Goal: Task Accomplishment & Management: Use online tool/utility

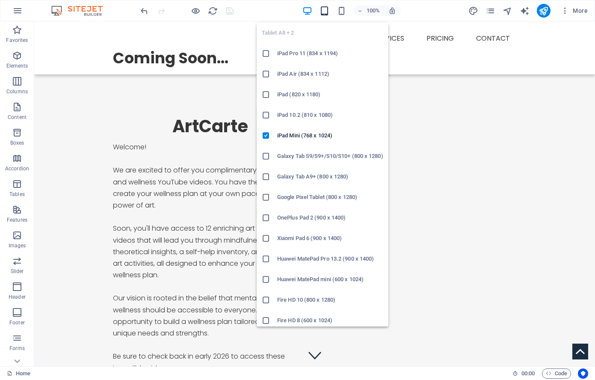
click at [324, 8] on icon "button" at bounding box center [325, 11] width 10 height 10
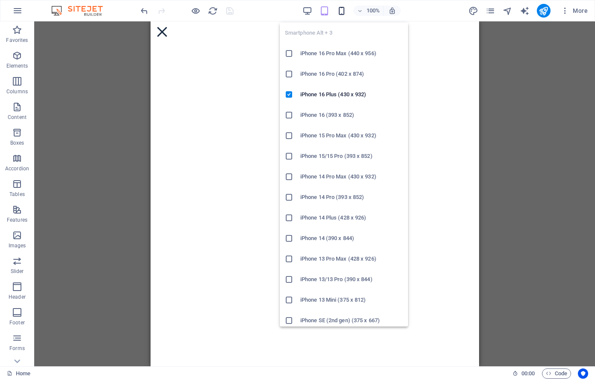
click at [341, 9] on icon "button" at bounding box center [342, 11] width 10 height 10
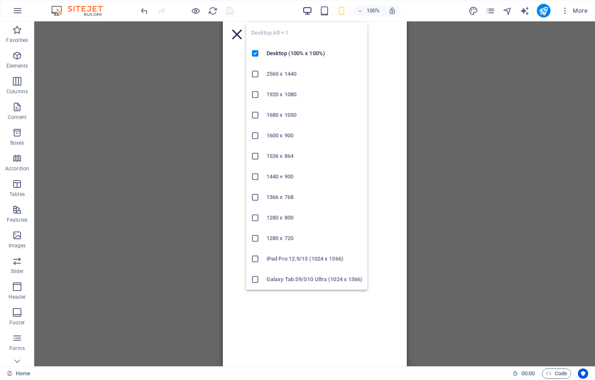
click at [307, 11] on icon "button" at bounding box center [307, 11] width 10 height 10
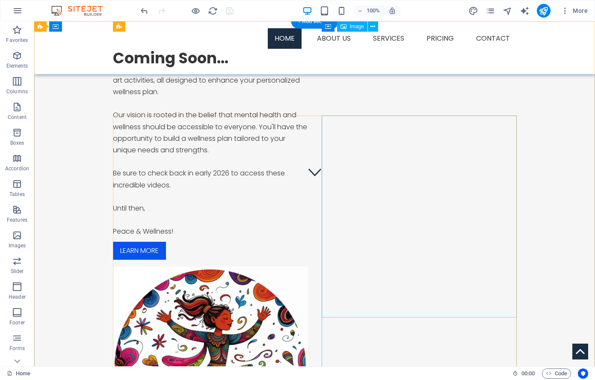
scroll to position [0, 0]
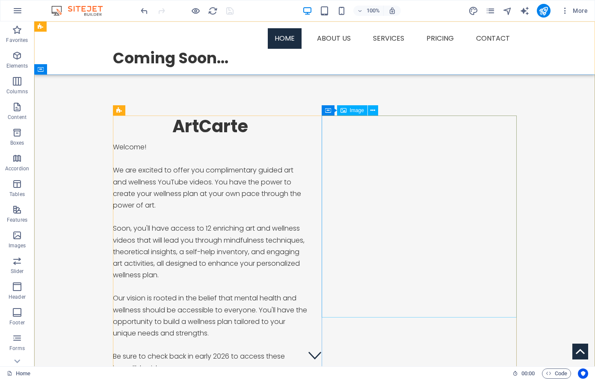
click at [357, 110] on span "Image" at bounding box center [357, 110] width 14 height 5
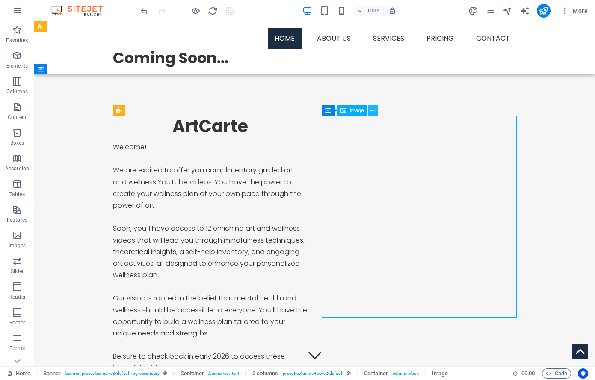
click at [374, 110] on icon at bounding box center [372, 110] width 5 height 9
click at [327, 110] on icon at bounding box center [328, 110] width 6 height 10
drag, startPoint x: 327, startPoint y: 110, endPoint x: 150, endPoint y: 94, distance: 178.3
click at [327, 110] on icon at bounding box center [328, 110] width 6 height 10
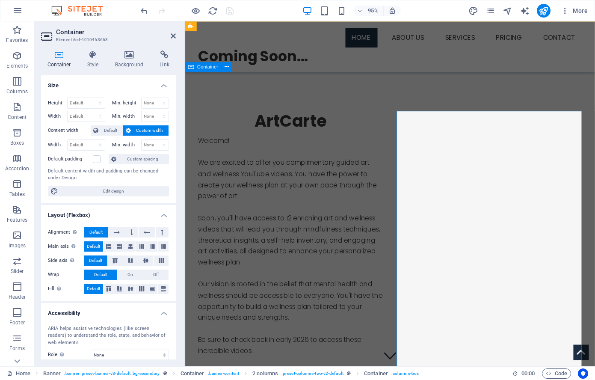
click at [343, 96] on div "ArtCarte Welcome! We are excited to offer you complimentary guided art and well…" at bounding box center [401, 383] width 432 height 618
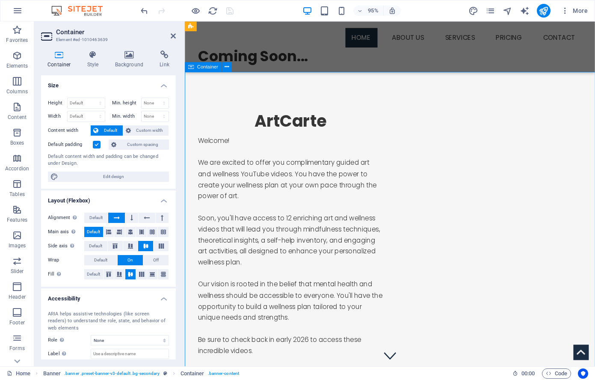
click at [271, 92] on div "ArtCarte Welcome! We are excited to offer you complimentary guided art and well…" at bounding box center [401, 383] width 432 height 618
click at [297, 99] on div "ArtCarte Welcome! We are excited to offer you complimentary guided art and well…" at bounding box center [401, 383] width 432 height 618
click at [18, 80] on icon "button" at bounding box center [17, 81] width 10 height 10
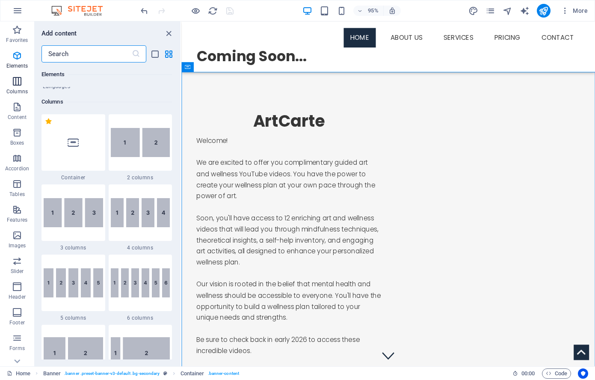
scroll to position [424, 0]
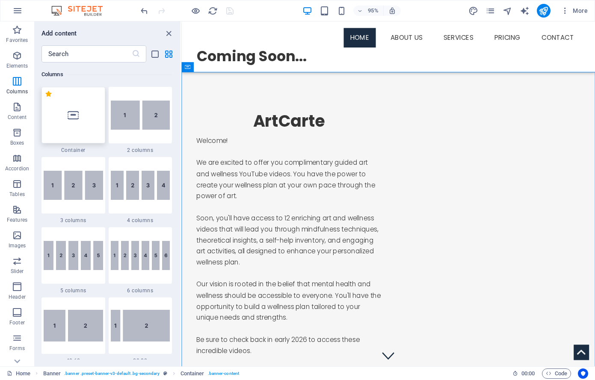
click at [74, 115] on icon at bounding box center [73, 115] width 11 height 11
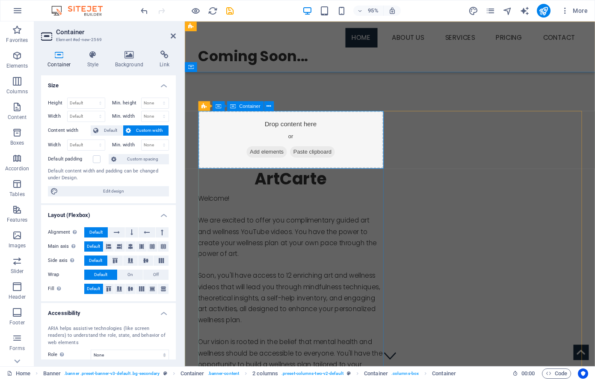
click at [295, 140] on div "Drop content here or Add elements Paste clipboard" at bounding box center [296, 146] width 195 height 61
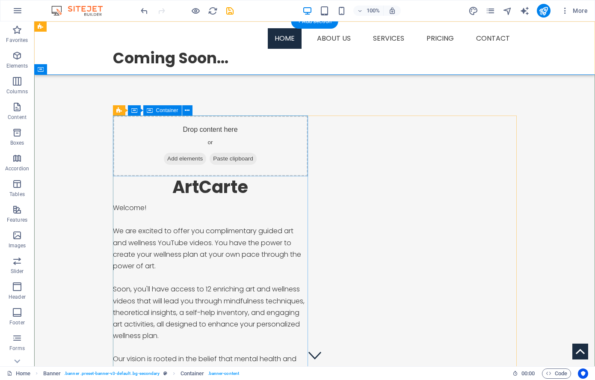
click at [272, 144] on div "Drop content here or Add elements Paste clipboard" at bounding box center [210, 146] width 195 height 61
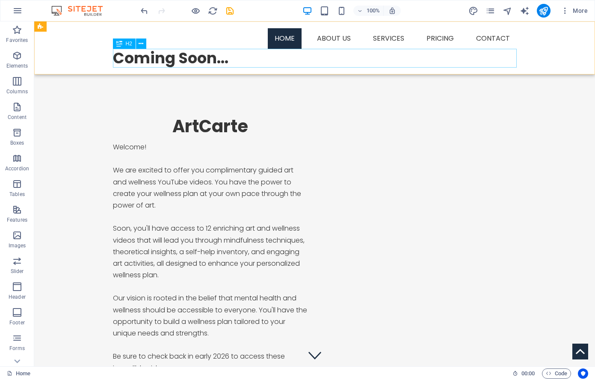
click at [170, 61] on div "Coming Soon..." at bounding box center [315, 58] width 404 height 19
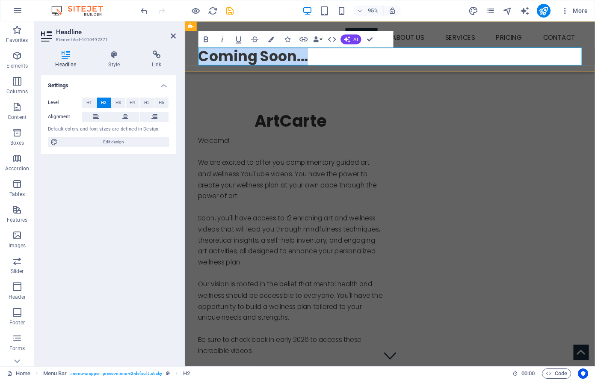
click at [335, 58] on h2 "Coming Soon..." at bounding box center [401, 58] width 404 height 19
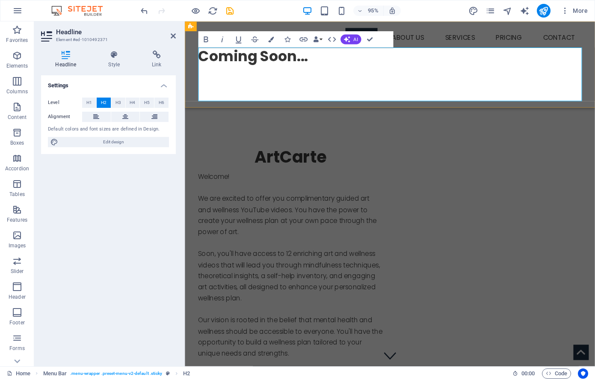
click at [278, 58] on h2 "Coming Soon... ‌ ‌" at bounding box center [401, 77] width 404 height 56
click at [267, 59] on h2 "Coming Soon... ‌ ‌" at bounding box center [401, 77] width 404 height 56
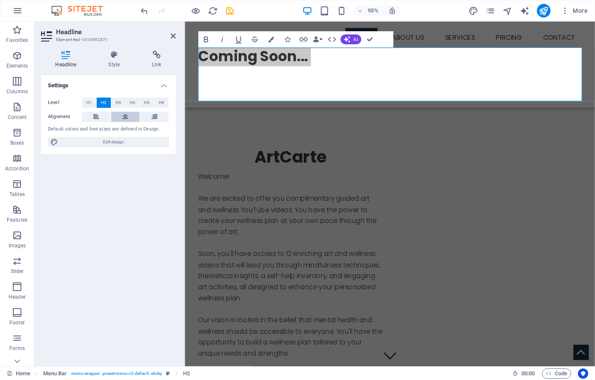
click at [127, 118] on icon at bounding box center [125, 117] width 6 height 10
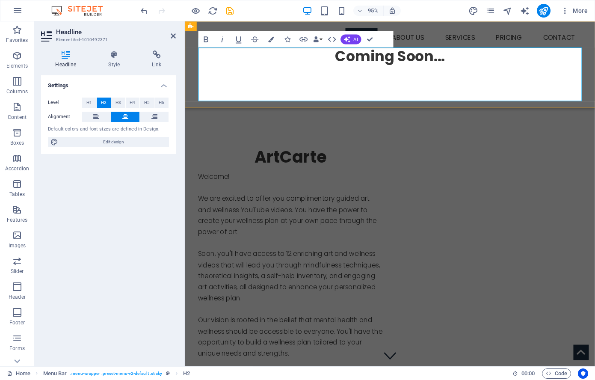
click at [467, 72] on h2 "Coming Soon... ‌ ‌" at bounding box center [401, 77] width 404 height 56
click at [321, 205] on div "Welcome! We are excited to offer you complimentary guided art and wellness YouT…" at bounding box center [296, 318] width 195 height 279
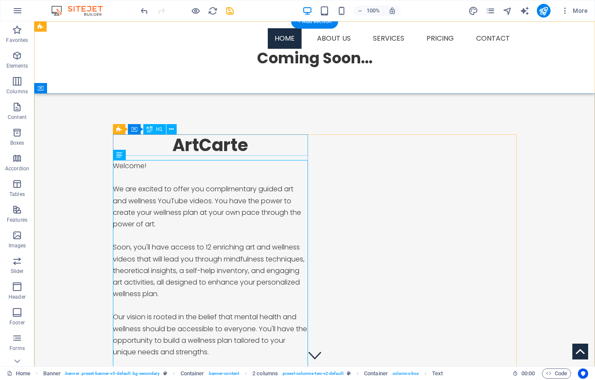
click at [214, 146] on div "ArtCarte" at bounding box center [210, 144] width 195 height 21
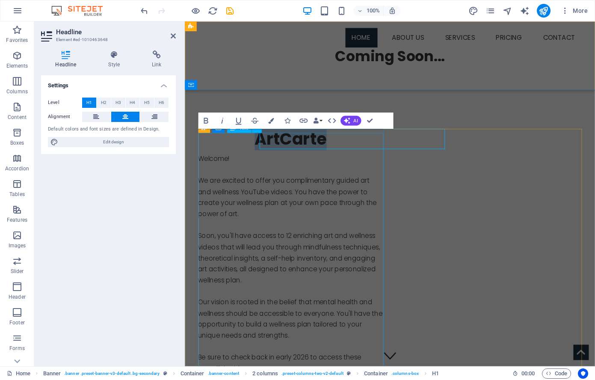
click at [216, 153] on h1 "ArtCarte" at bounding box center [296, 144] width 195 height 21
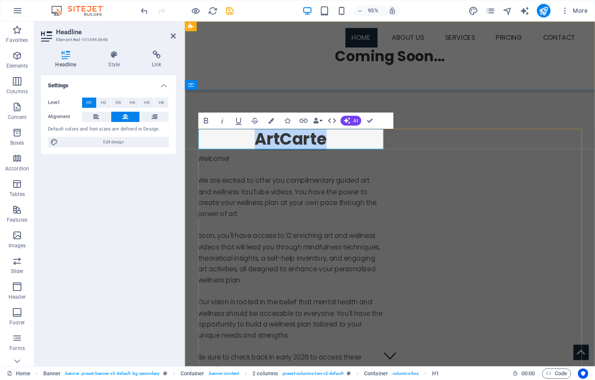
drag, startPoint x: 363, startPoint y: 145, endPoint x: 237, endPoint y: 136, distance: 125.7
click at [237, 136] on h1 "ArtCarte" at bounding box center [296, 144] width 195 height 21
copy h1 "ArtCarte"
click at [470, 65] on div "Coming Soon..." at bounding box center [401, 68] width 404 height 38
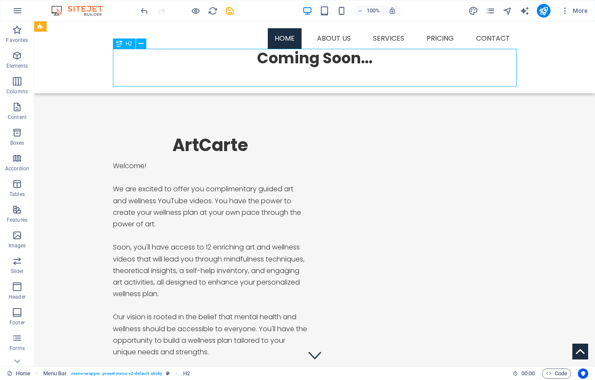
click at [378, 62] on div "Coming Soon..." at bounding box center [315, 68] width 404 height 38
drag, startPoint x: 378, startPoint y: 62, endPoint x: 238, endPoint y: 64, distance: 139.9
click at [379, 62] on div "Coming Soon..." at bounding box center [315, 68] width 404 height 38
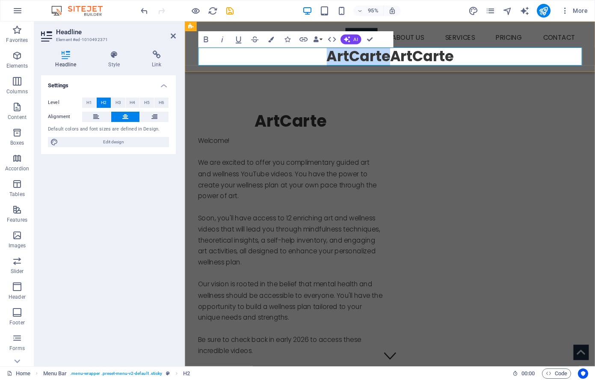
drag, startPoint x: 401, startPoint y: 58, endPoint x: 335, endPoint y: 58, distance: 66.3
click at [335, 58] on h2 "​ArtCarteArtCarte" at bounding box center [401, 58] width 404 height 19
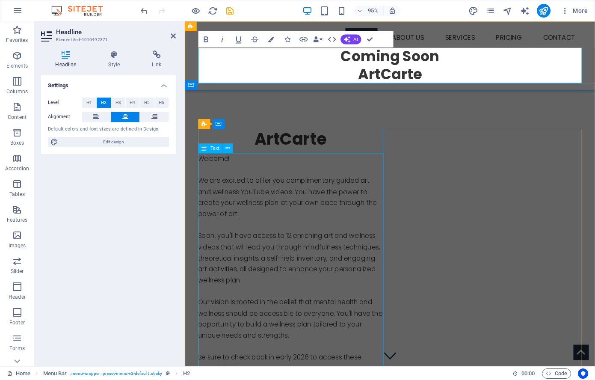
click at [220, 216] on div "Welcome! We are excited to offer you complimentary guided art and wellness YouT…" at bounding box center [296, 299] width 195 height 279
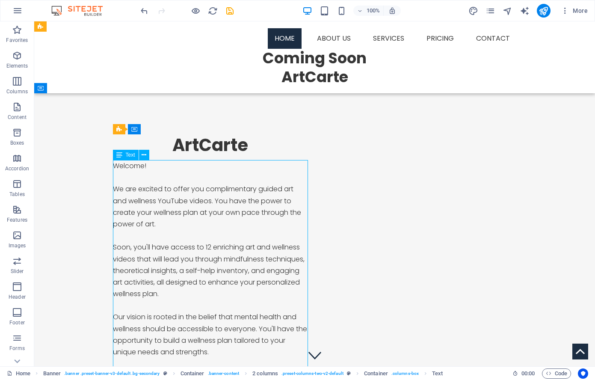
click at [130, 171] on div "Welcome! We are excited to offer you complimentary guided art and wellness YouT…" at bounding box center [210, 299] width 195 height 279
click at [115, 165] on div "Welcome! We are excited to offer you complimentary guided art and wellness YouT…" at bounding box center [210, 299] width 195 height 279
drag, startPoint x: 116, startPoint y: 166, endPoint x: 135, endPoint y: 169, distance: 20.0
click at [116, 165] on div "Welcome! We are excited to offer you complimentary guided art and wellness YouT…" at bounding box center [210, 299] width 195 height 279
click at [115, 165] on div "Welcome! We are excited to offer you complimentary guided art and wellness YouT…" at bounding box center [210, 299] width 195 height 279
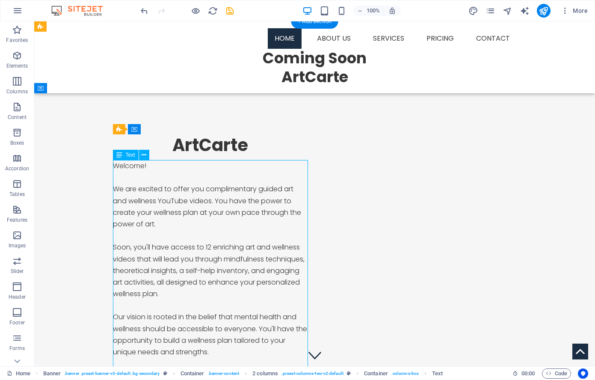
drag, startPoint x: 115, startPoint y: 166, endPoint x: 160, endPoint y: 243, distance: 89.7
click at [160, 243] on div "Welcome! We are excited to offer you complimentary guided art and wellness YouT…" at bounding box center [210, 299] width 195 height 279
click at [162, 243] on div "Welcome! We are excited to offer you complimentary guided art and wellness YouT…" at bounding box center [210, 299] width 195 height 279
click at [161, 243] on div "Welcome! We are excited to offer you complimentary guided art and wellness YouT…" at bounding box center [210, 299] width 195 height 279
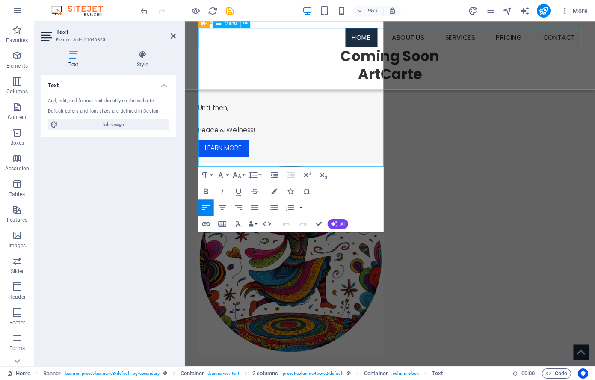
scroll to position [265, 0]
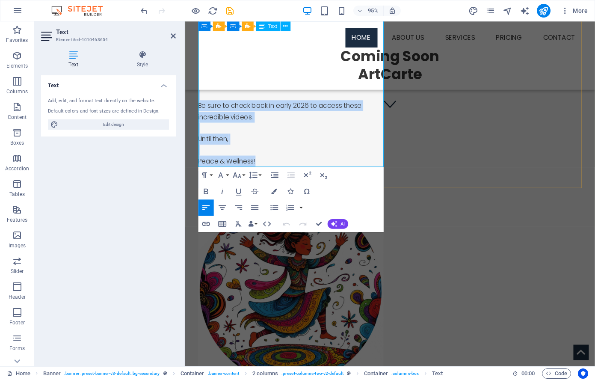
drag, startPoint x: 201, startPoint y: 166, endPoint x: 320, endPoint y: 169, distance: 118.6
click at [321, 169] on p "Welcome! We are excited to offer you complimentary guided art and wellness YouT…" at bounding box center [296, 34] width 195 height 279
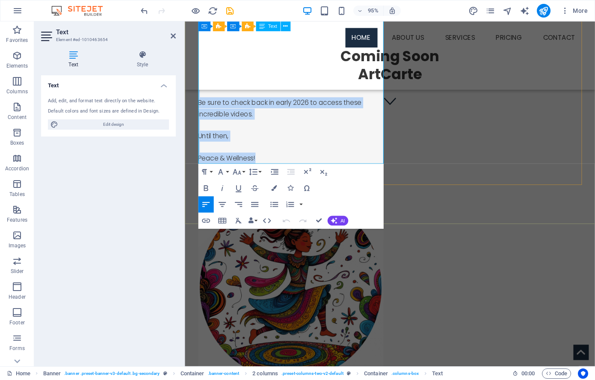
copy p "Welcome! We are excited to offer you complimentary guided art and wellness YouT…"
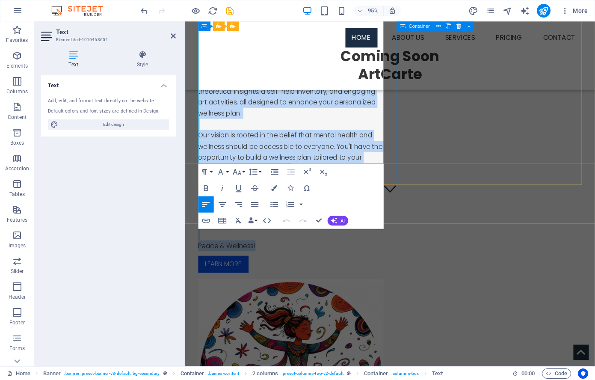
scroll to position [0, 0]
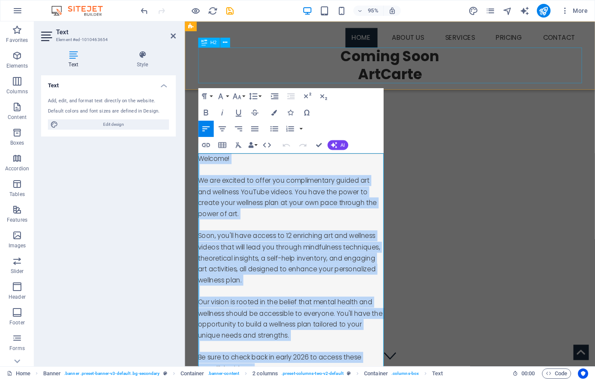
click at [453, 83] on div "Coming Soon ArtCarte" at bounding box center [401, 68] width 404 height 38
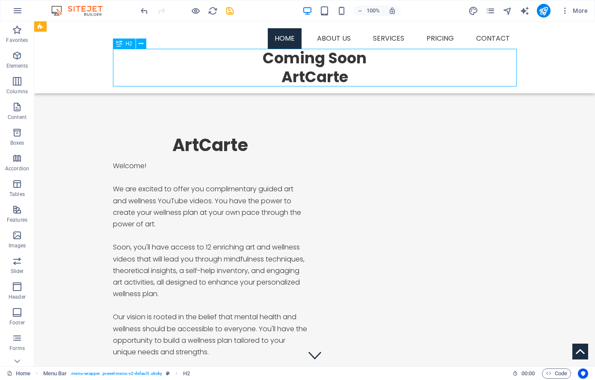
click at [372, 71] on div "Coming Soon ArtCarte" at bounding box center [315, 68] width 404 height 38
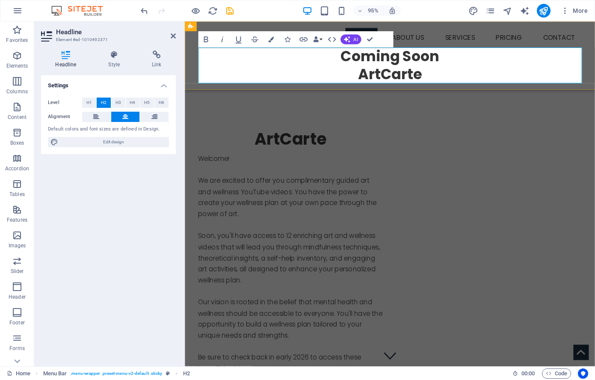
click at [451, 77] on h2 "Coming Soon ArtCarte" at bounding box center [401, 68] width 404 height 38
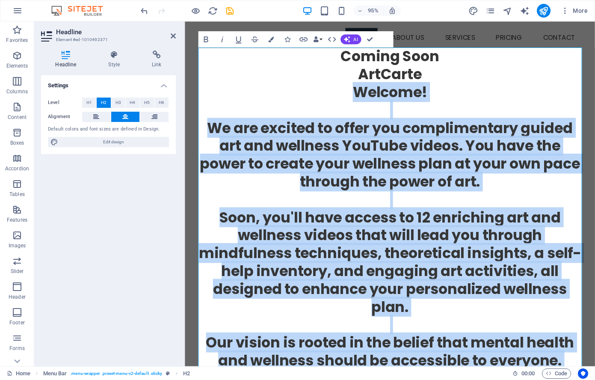
drag, startPoint x: 363, startPoint y: 97, endPoint x: 485, endPoint y: 441, distance: 364.8
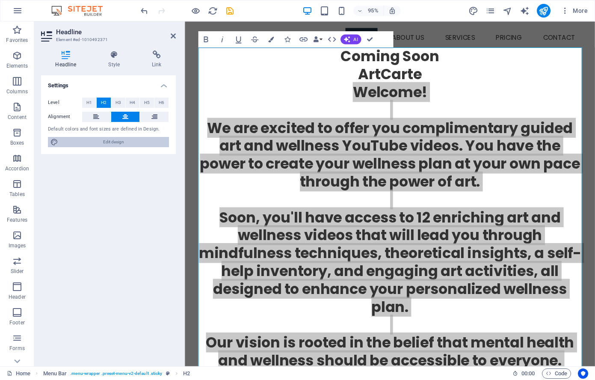
click at [99, 146] on span "Edit design" at bounding box center [114, 142] width 106 height 10
select select "px"
select select "300"
select select "px"
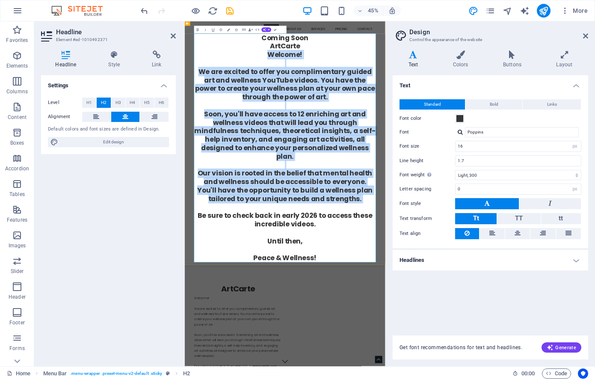
click at [528, 212] on h2 "Coming Soon ArtCarte ‌Welcome! We are excited to offer you complimentary guided…" at bounding box center [408, 303] width 404 height 508
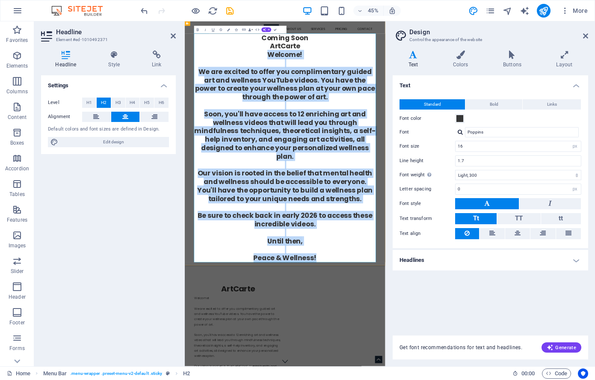
drag, startPoint x: 368, startPoint y: 94, endPoint x: 599, endPoint y: 556, distance: 516.4
click at [595, 379] on h2 "Coming Soon ArtCarte ‌Welcome! We are excited to offer you complimentary guided…" at bounding box center [408, 303] width 404 height 508
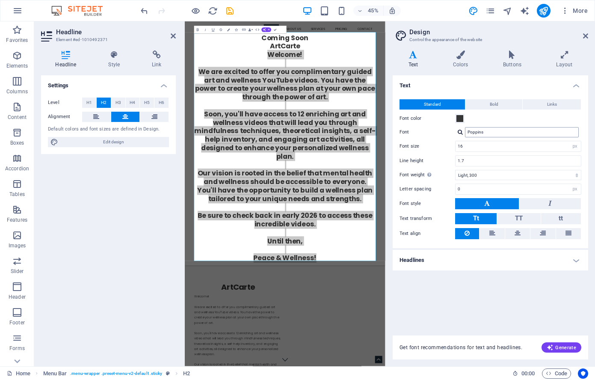
click at [533, 132] on input "Poppins" at bounding box center [522, 132] width 114 height 10
drag, startPoint x: 533, startPoint y: 132, endPoint x: 446, endPoint y: 127, distance: 86.6
click at [446, 127] on div "Font Poppins" at bounding box center [491, 132] width 182 height 10
click at [129, 263] on div "Settings Level H1 H2 H3 H4 H5 H6 Alignment Default colors and font sizes are de…" at bounding box center [108, 217] width 135 height 284
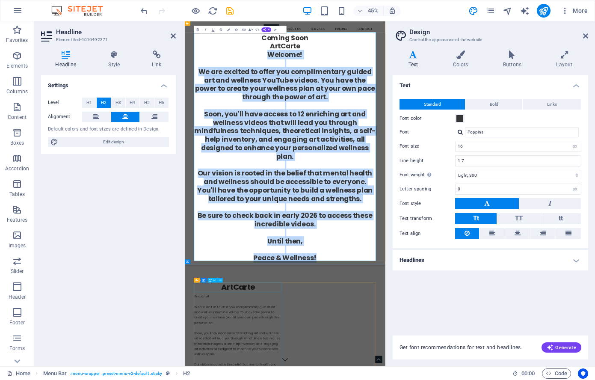
drag, startPoint x: 292, startPoint y: 612, endPoint x: 433, endPoint y: 353, distance: 294.6
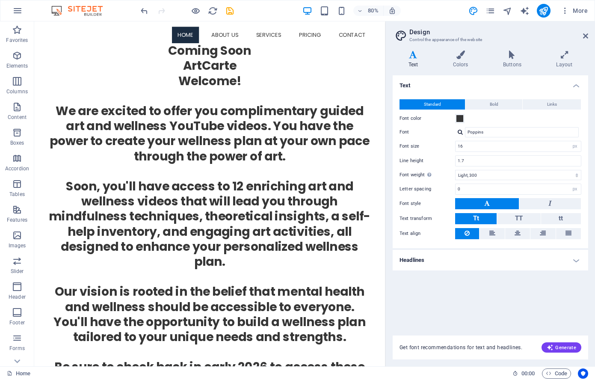
scroll to position [0, 0]
click at [43, 65] on div "Menu Home About us Services Service Detail Pricing Contact Coming Soon ArtCarte…" at bounding box center [253, 292] width 439 height 542
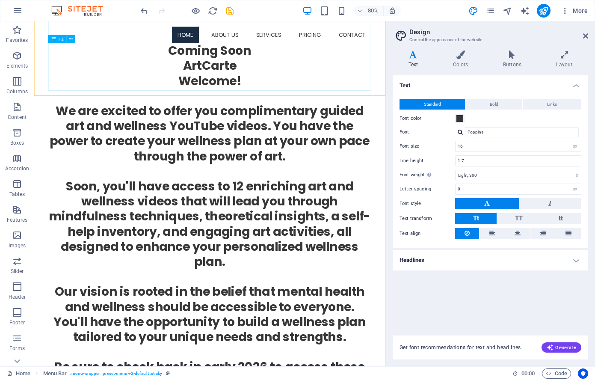
click at [323, 282] on div "Coming Soon ArtCarte Welcome! We are excited to offer you complimentary guided …" at bounding box center [254, 303] width 404 height 508
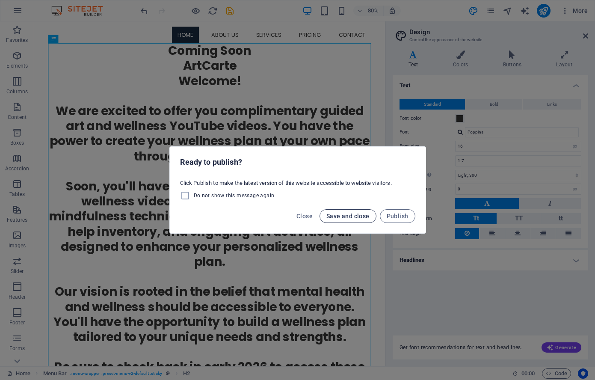
click at [351, 217] on span "Save and close" at bounding box center [347, 216] width 43 height 7
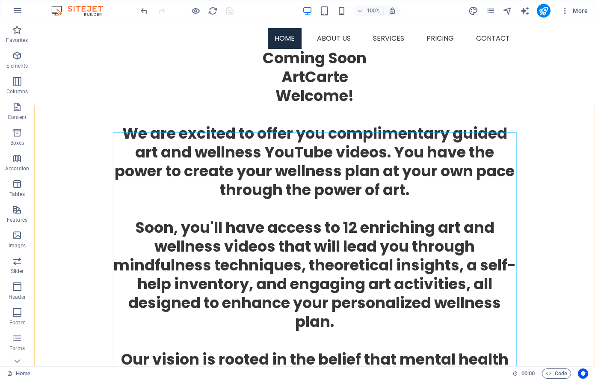
scroll to position [1107, 0]
click at [145, 9] on icon "undo" at bounding box center [144, 11] width 10 height 10
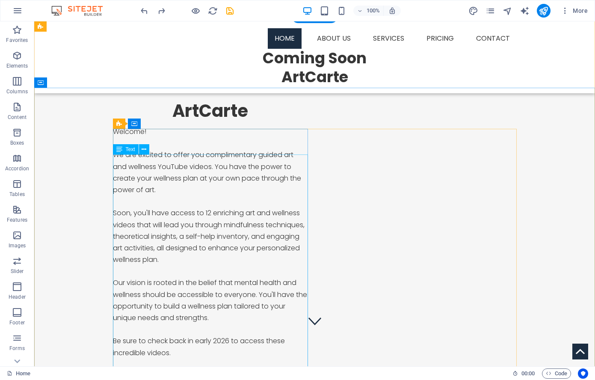
scroll to position [0, 0]
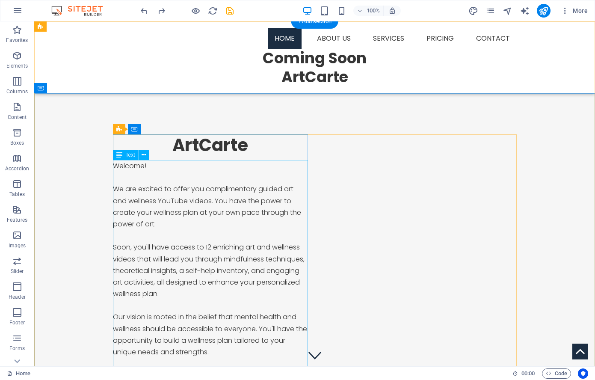
click at [237, 190] on div "Welcome! We are excited to offer you complimentary guided art and wellness YouT…" at bounding box center [210, 299] width 195 height 279
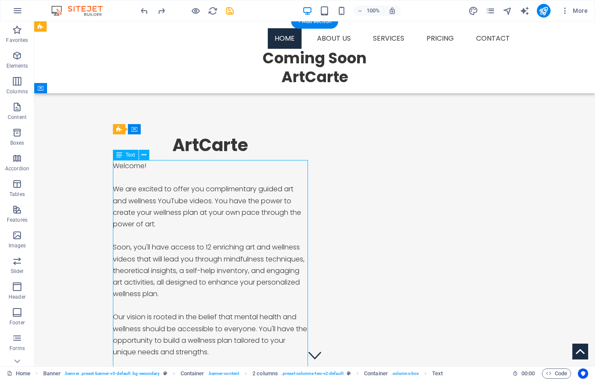
click at [226, 189] on div "Welcome! We are excited to offer you complimentary guided art and wellness YouT…" at bounding box center [210, 299] width 195 height 279
drag, startPoint x: 226, startPoint y: 189, endPoint x: 78, endPoint y: 198, distance: 148.7
click at [226, 189] on div "Welcome! We are excited to offer you complimentary guided art and wellness YouT…" at bounding box center [210, 299] width 195 height 279
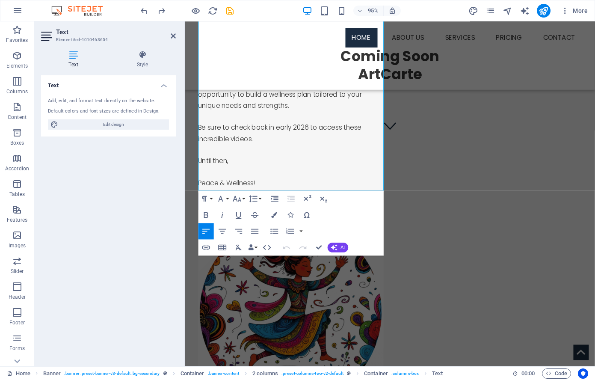
scroll to position [243, 0]
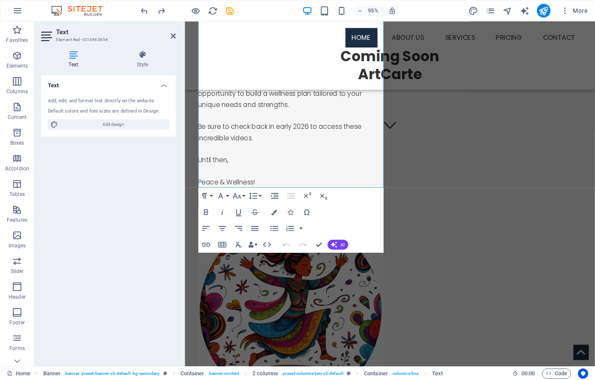
click at [72, 56] on icon at bounding box center [73, 54] width 65 height 9
click at [265, 187] on p "Welcome! We are excited to offer you complimentary guided art and wellness YouT…" at bounding box center [296, 56] width 195 height 279
drag, startPoint x: 228, startPoint y: 106, endPoint x: 250, endPoint y: 109, distance: 21.5
click at [250, 109] on p "Welcome! We are excited to offer you complimentary guided art and wellness YouT…" at bounding box center [296, 56] width 195 height 279
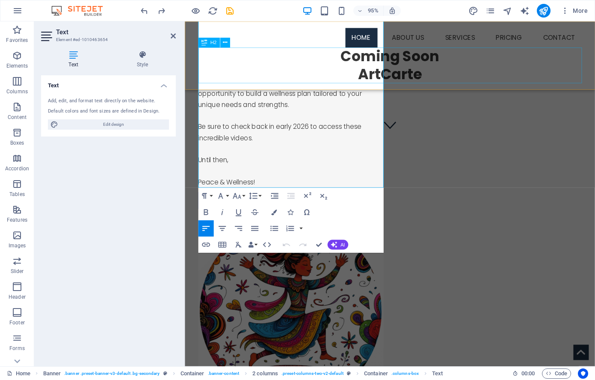
click at [447, 75] on div "Coming Soon ArtCarte" at bounding box center [401, 68] width 404 height 38
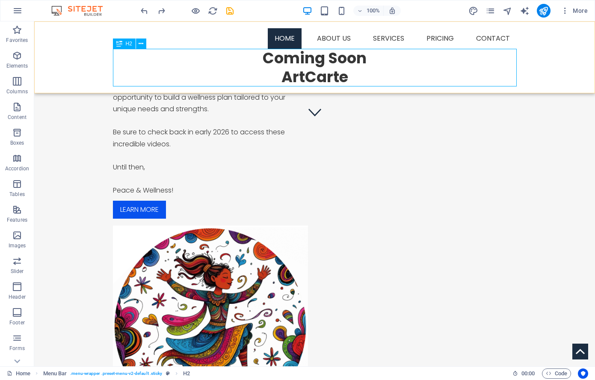
click at [126, 44] on span "H2" at bounding box center [129, 43] width 6 height 5
click at [131, 44] on span "H2" at bounding box center [129, 43] width 6 height 5
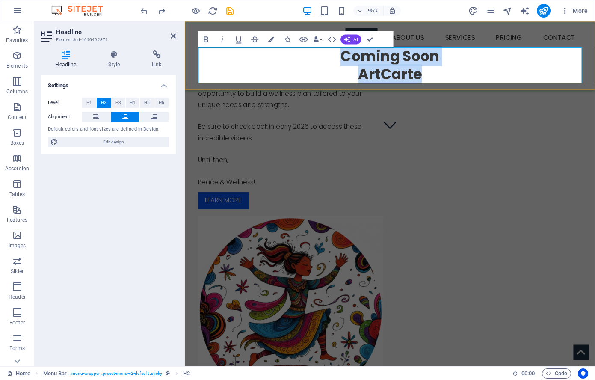
click at [449, 74] on h2 "Coming Soon ArtCarte" at bounding box center [401, 68] width 404 height 38
drag, startPoint x: 469, startPoint y: 75, endPoint x: 457, endPoint y: 67, distance: 14.6
click at [365, 79] on h2 "Coming Soon ArtCarte" at bounding box center [401, 68] width 404 height 38
drag, startPoint x: 480, startPoint y: 60, endPoint x: 326, endPoint y: 56, distance: 154.5
click at [347, 59] on h2 "Coming Soon ArtCarte" at bounding box center [401, 68] width 404 height 38
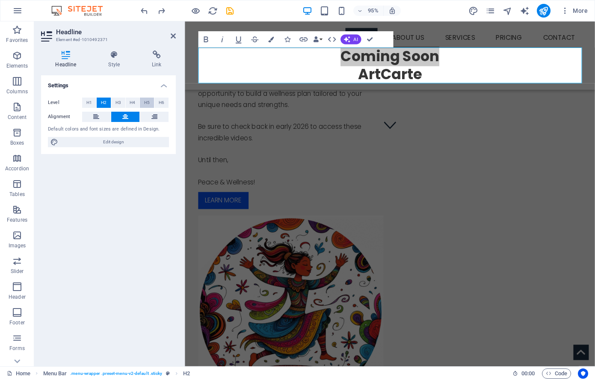
click at [148, 102] on span "H5" at bounding box center [147, 103] width 6 height 10
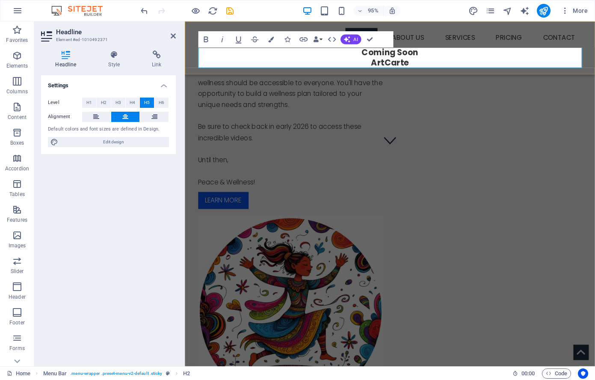
click at [425, 62] on h5 "Coming Soon ArtCarte" at bounding box center [401, 59] width 404 height 21
drag, startPoint x: 424, startPoint y: 66, endPoint x: 371, endPoint y: 65, distance: 53.1
click at [372, 66] on h5 "Coming Soon ArtCarte" at bounding box center [401, 59] width 404 height 21
click at [453, 60] on h5 "Coming Soon ArtCarte" at bounding box center [401, 59] width 404 height 21
click at [276, 58] on h5 "Coming Soon ArtCarte" at bounding box center [401, 59] width 404 height 21
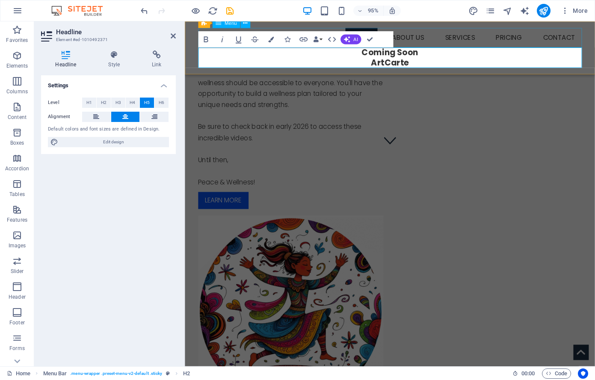
click at [432, 40] on nav "Home About us Services Service Detail Pricing Contact" at bounding box center [401, 38] width 404 height 21
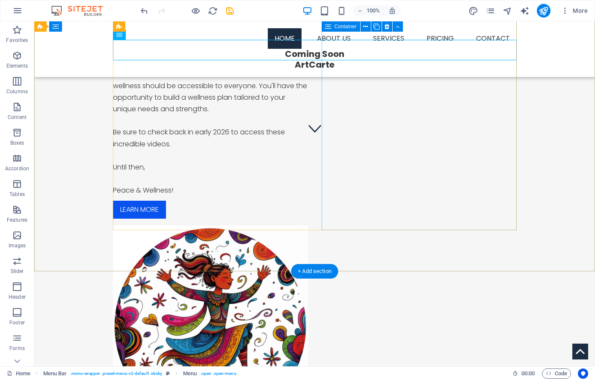
scroll to position [0, 0]
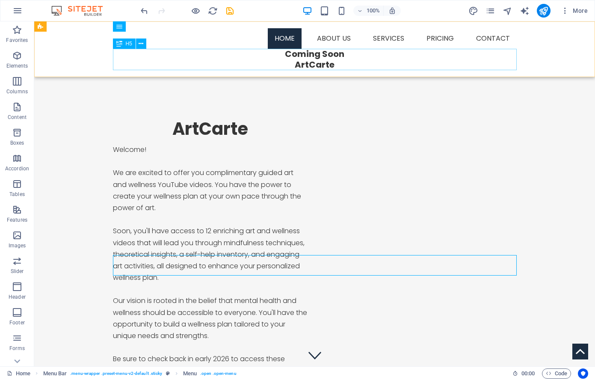
click at [330, 64] on div "Coming Soon ArtCarte" at bounding box center [315, 59] width 404 height 21
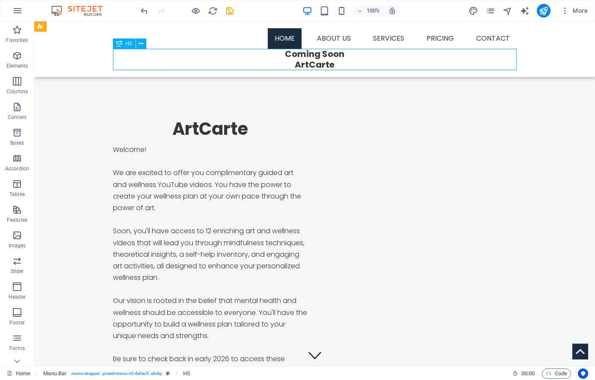
click at [330, 64] on div "Coming Soon ArtCarte" at bounding box center [315, 59] width 404 height 21
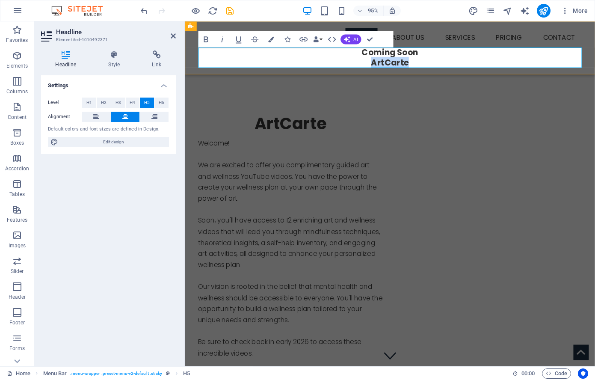
drag, startPoint x: 429, startPoint y: 67, endPoint x: 382, endPoint y: 63, distance: 47.2
click at [382, 63] on h5 "Coming Soon ArtCarte" at bounding box center [401, 59] width 404 height 21
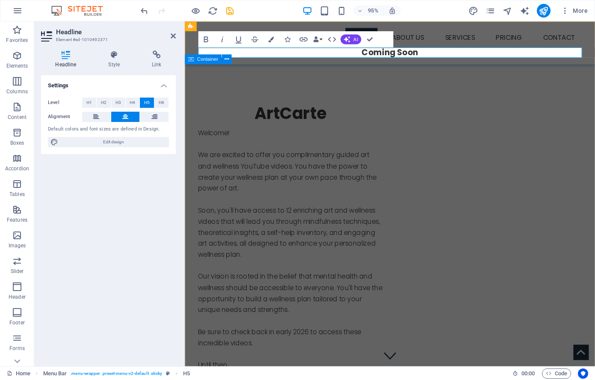
click at [418, 71] on div "ArtCarte Welcome! We are excited to offer you complimentary guided art and well…" at bounding box center [401, 375] width 432 height 618
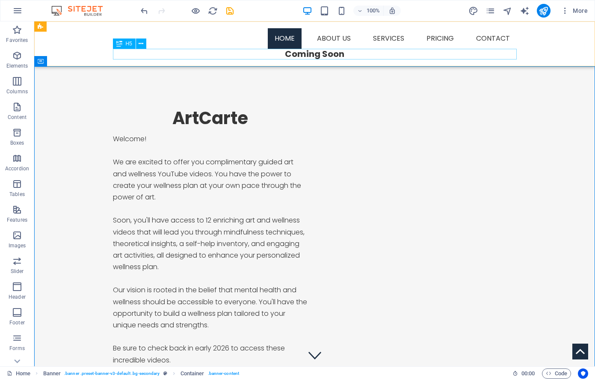
click at [349, 53] on div "Coming Soon" at bounding box center [315, 54] width 404 height 11
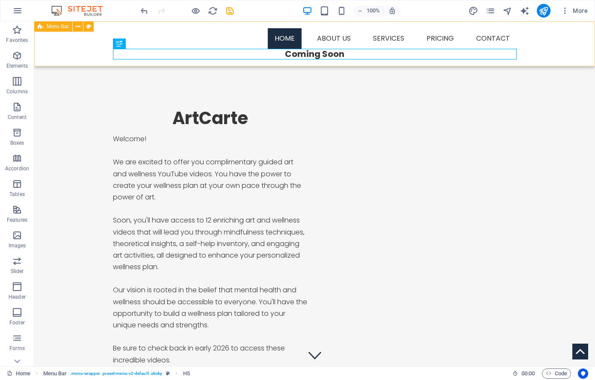
click at [531, 53] on div "Menu Home About us Services Service Detail Pricing Contact Coming Soon" at bounding box center [314, 43] width 561 height 45
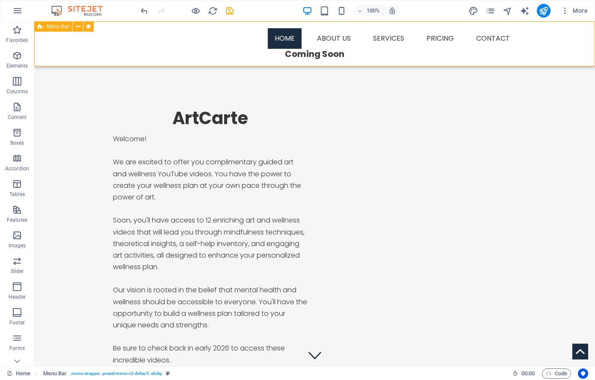
click at [519, 53] on div "Menu Home About us Services Service Detail Pricing Contact Coming Soon" at bounding box center [314, 43] width 561 height 45
click at [15, 80] on icon "button" at bounding box center [17, 78] width 10 height 10
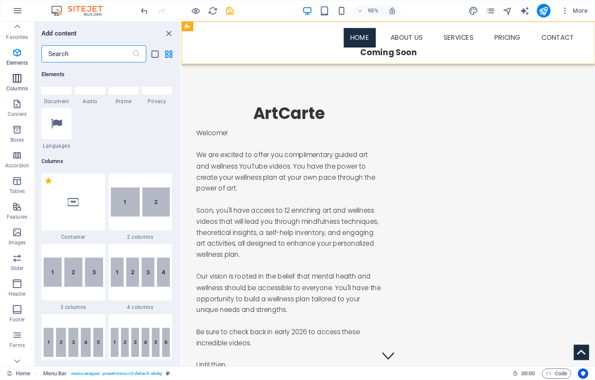
scroll to position [424, 0]
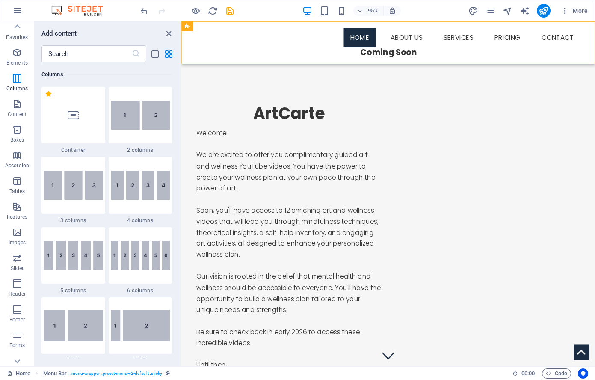
click at [73, 117] on icon at bounding box center [73, 115] width 11 height 11
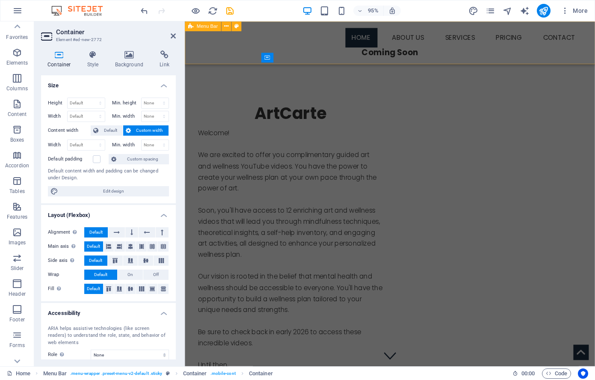
click at [388, 62] on div "Drop content here or Add elements Paste clipboard Menu Home About us Services S…" at bounding box center [401, 43] width 432 height 45
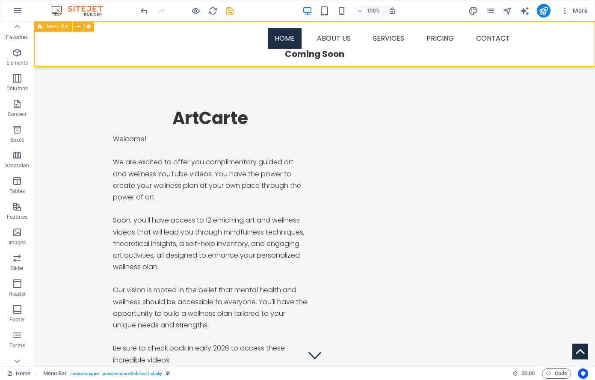
click at [350, 62] on div "Drop content here or Add elements Paste clipboard Menu Home About us Services S…" at bounding box center [314, 43] width 561 height 45
drag, startPoint x: 350, startPoint y: 62, endPoint x: 208, endPoint y: 64, distance: 141.6
click at [350, 62] on div "Drop content here or Add elements Paste clipboard Menu Home About us Services S…" at bounding box center [314, 43] width 561 height 45
select select "header"
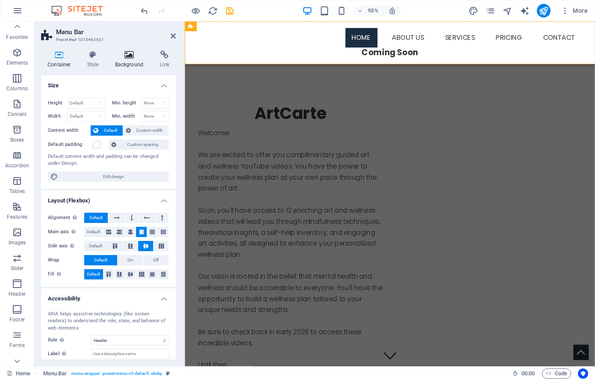
click at [126, 54] on icon at bounding box center [129, 54] width 41 height 9
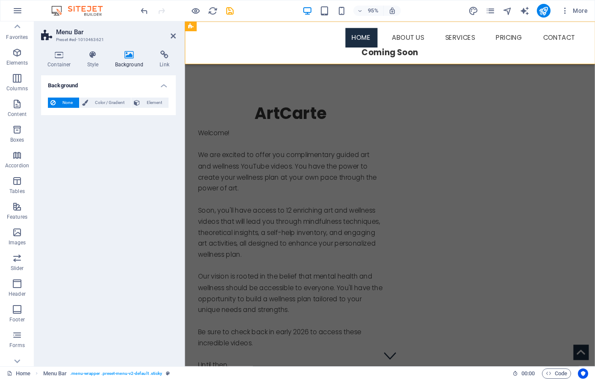
click at [67, 103] on span "None" at bounding box center [67, 103] width 18 height 10
click at [286, 62] on div "Drop content here or Add elements Paste clipboard Menu Home About us Services S…" at bounding box center [401, 43] width 432 height 45
click at [142, 153] on div "Background None Color / Gradient Element Stretch background to full-width Color…" at bounding box center [108, 217] width 135 height 284
click at [322, 35] on nav "Home About us Services Service Detail Pricing Contact" at bounding box center [401, 38] width 404 height 21
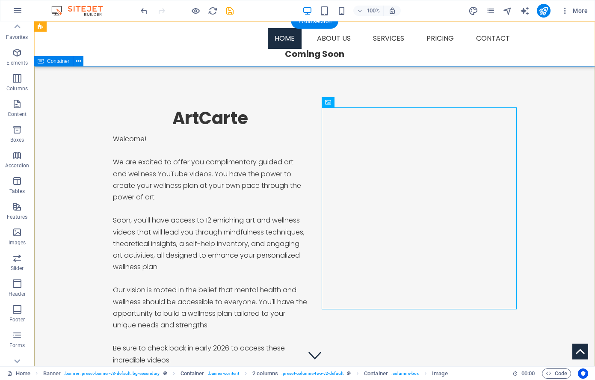
click at [562, 156] on div "ArtCarte Welcome! We are excited to offer you complimentary guided art and well…" at bounding box center [314, 375] width 561 height 618
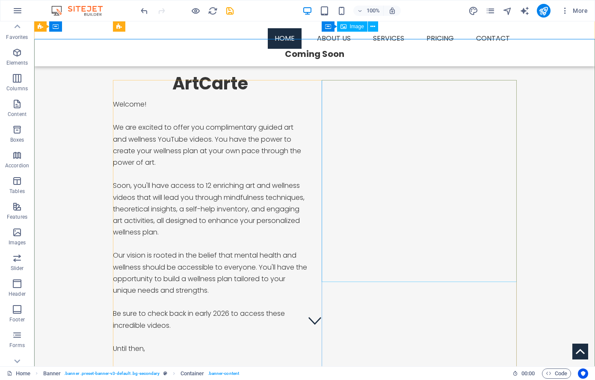
scroll to position [0, 0]
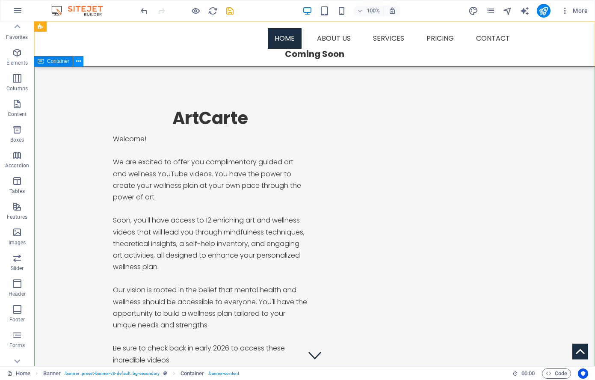
click at [77, 63] on icon at bounding box center [78, 61] width 5 height 9
click at [294, 91] on div "ArtCarte Welcome! We are excited to offer you complimentary guided art and well…" at bounding box center [314, 375] width 561 height 618
click at [20, 130] on icon "button" at bounding box center [17, 129] width 10 height 10
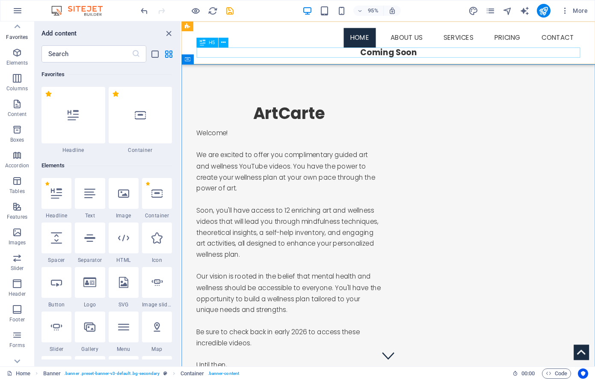
click at [413, 54] on div "Coming Soon" at bounding box center [399, 54] width 404 height 11
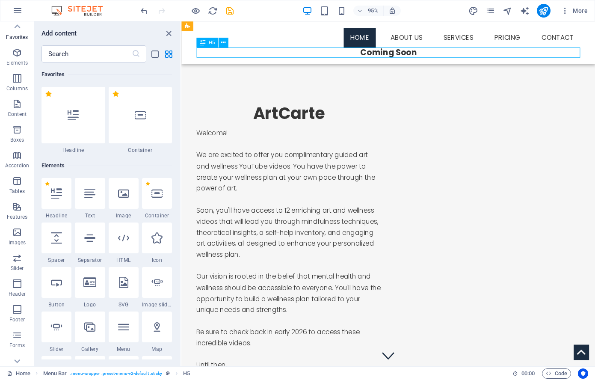
click at [413, 54] on div "Coming Soon" at bounding box center [399, 54] width 404 height 11
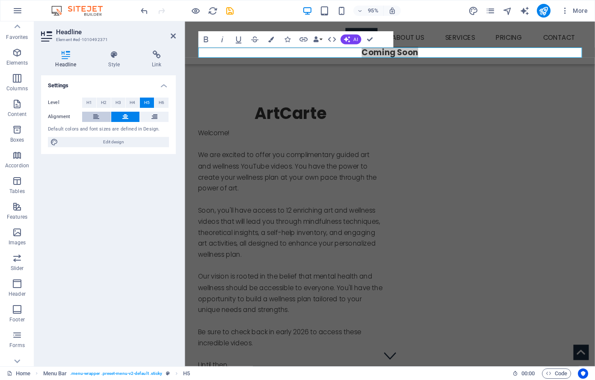
click at [95, 117] on icon at bounding box center [96, 117] width 6 height 10
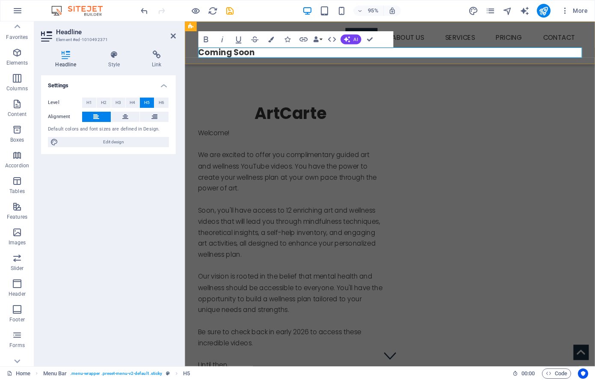
click at [265, 53] on h5 "Coming Soon" at bounding box center [401, 54] width 404 height 11
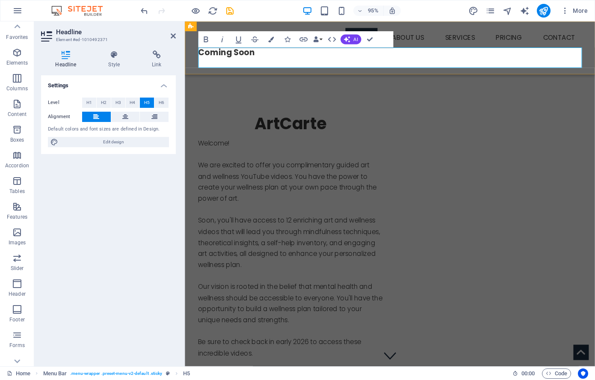
click at [200, 54] on h5 "Coming Soon ‌" at bounding box center [401, 59] width 404 height 21
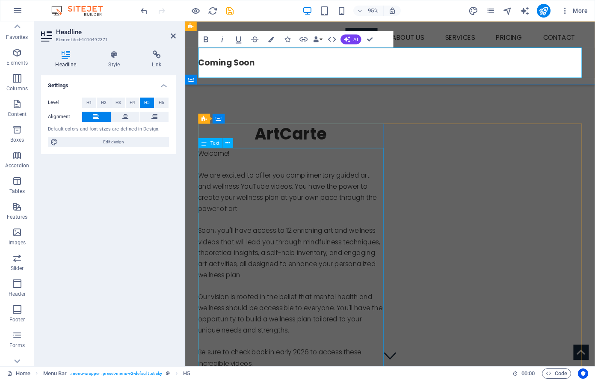
click at [353, 156] on div "Welcome! We are excited to offer you complimentary guided art and wellness YouT…" at bounding box center [296, 293] width 195 height 279
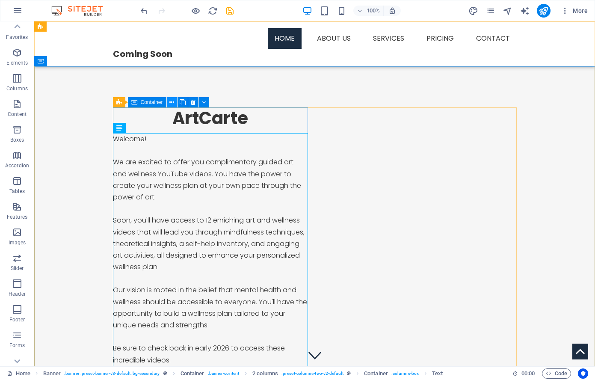
click at [172, 101] on icon at bounding box center [171, 102] width 5 height 9
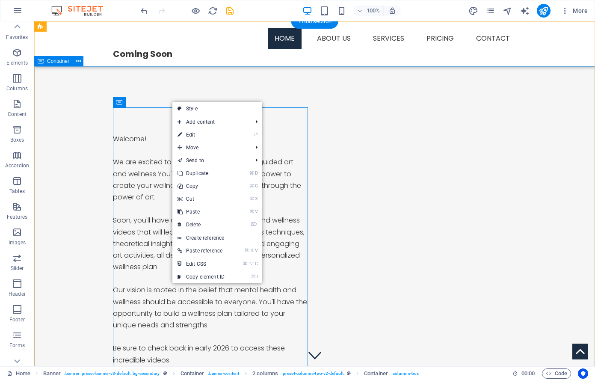
click at [183, 86] on div "ArtCarte Welcome! We are excited to offer you complimentary guided art and well…" at bounding box center [314, 375] width 561 height 618
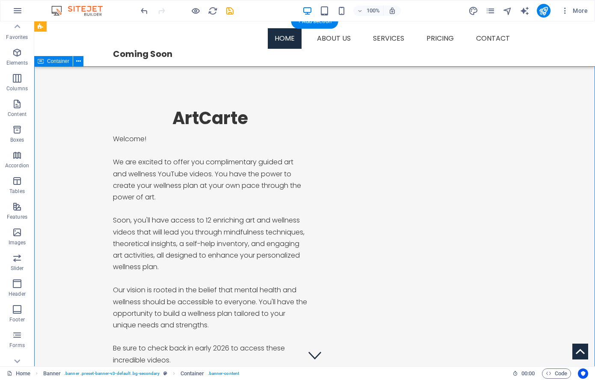
click at [183, 86] on div "ArtCarte Welcome! We are excited to offer you complimentary guided art and well…" at bounding box center [314, 375] width 561 height 618
click at [184, 86] on div "ArtCarte Welcome! We are excited to offer you complimentary guided art and well…" at bounding box center [314, 375] width 561 height 618
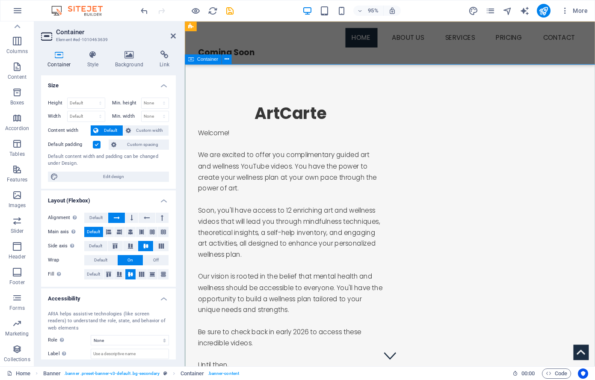
click at [397, 85] on div "ArtCarte Welcome! We are excited to offer you complimentary guided art and well…" at bounding box center [401, 375] width 432 height 618
